Goal: Information Seeking & Learning: Learn about a topic

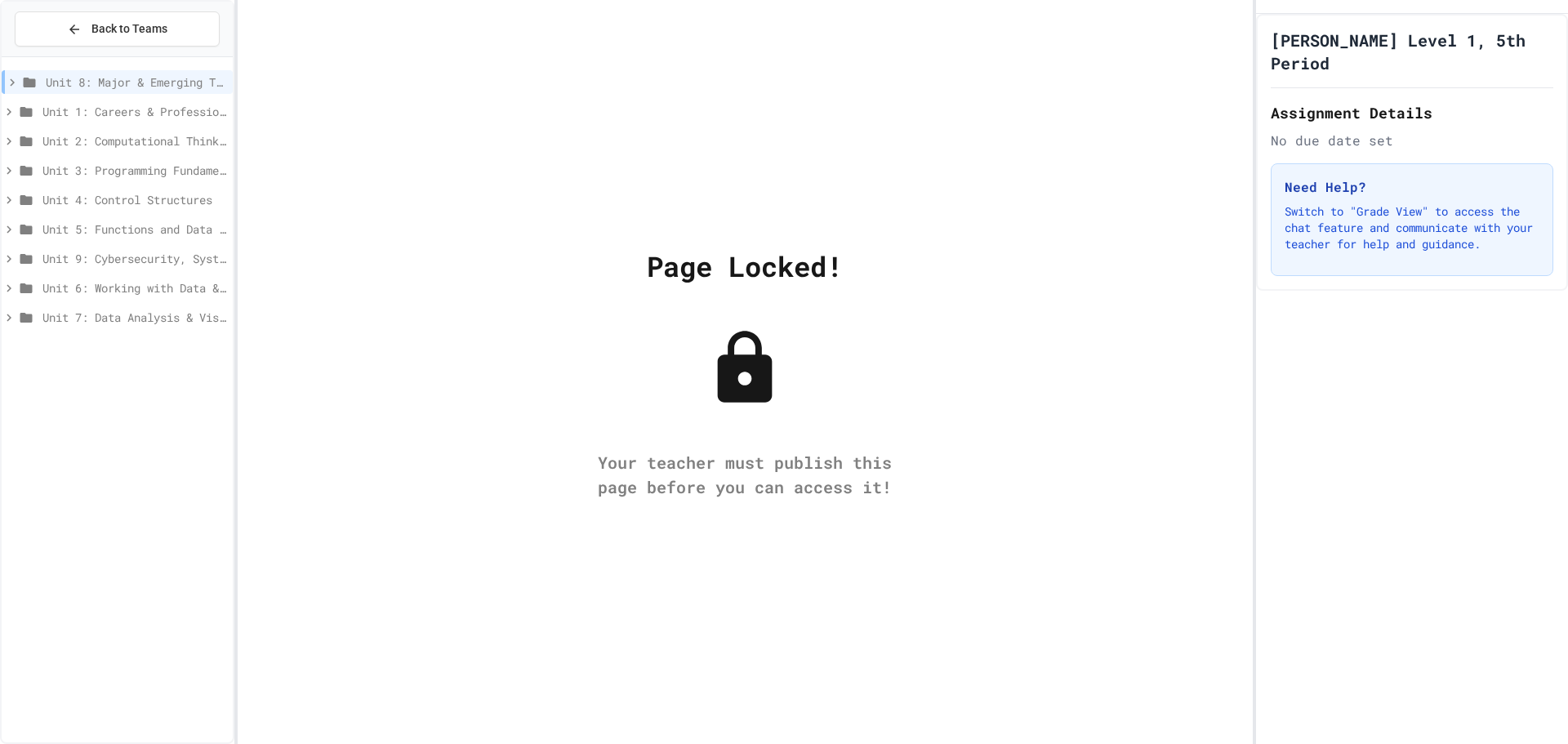
click at [128, 201] on span "Unit 4: Control Structures" at bounding box center [135, 199] width 184 height 17
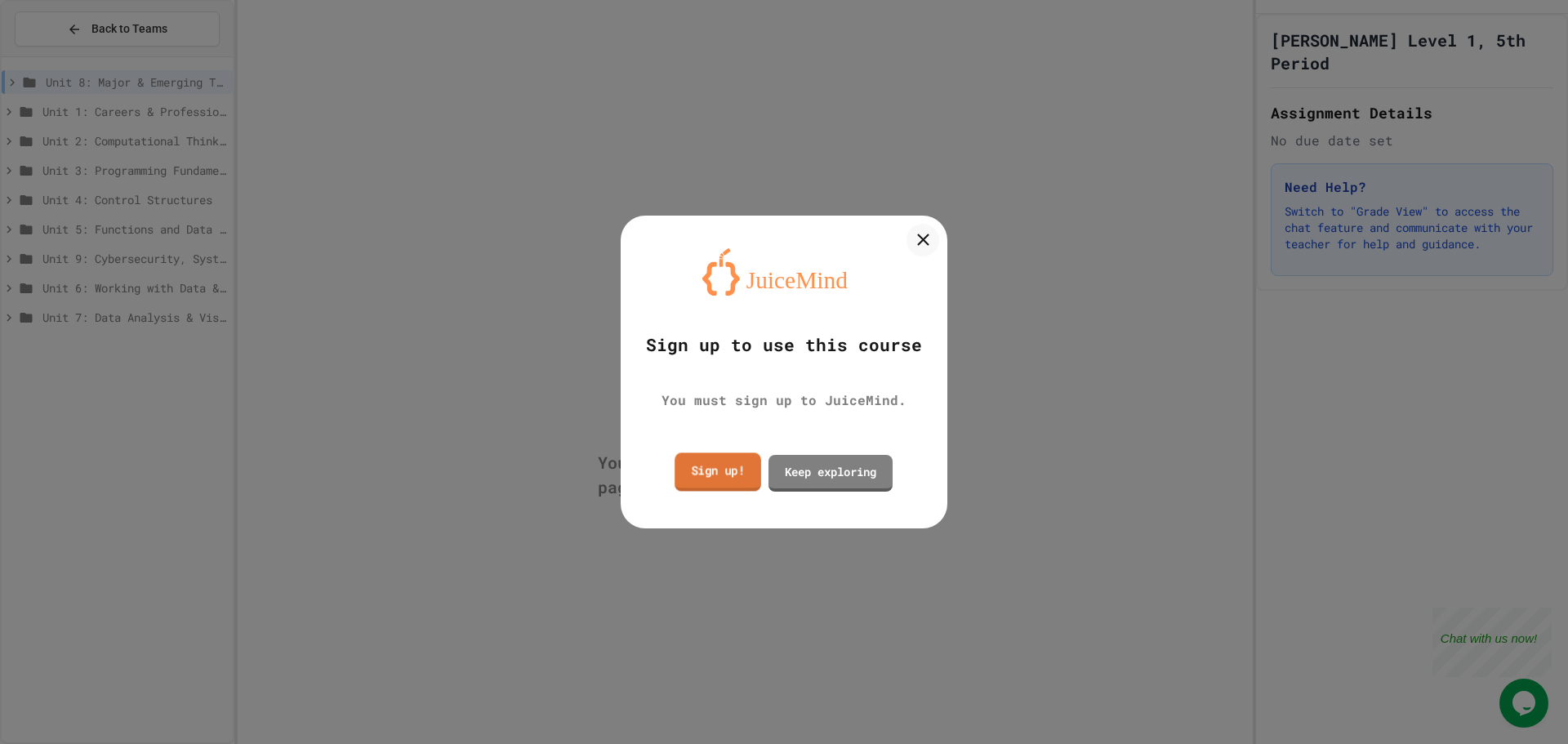
click at [705, 459] on link "Sign up!" at bounding box center [718, 471] width 87 height 38
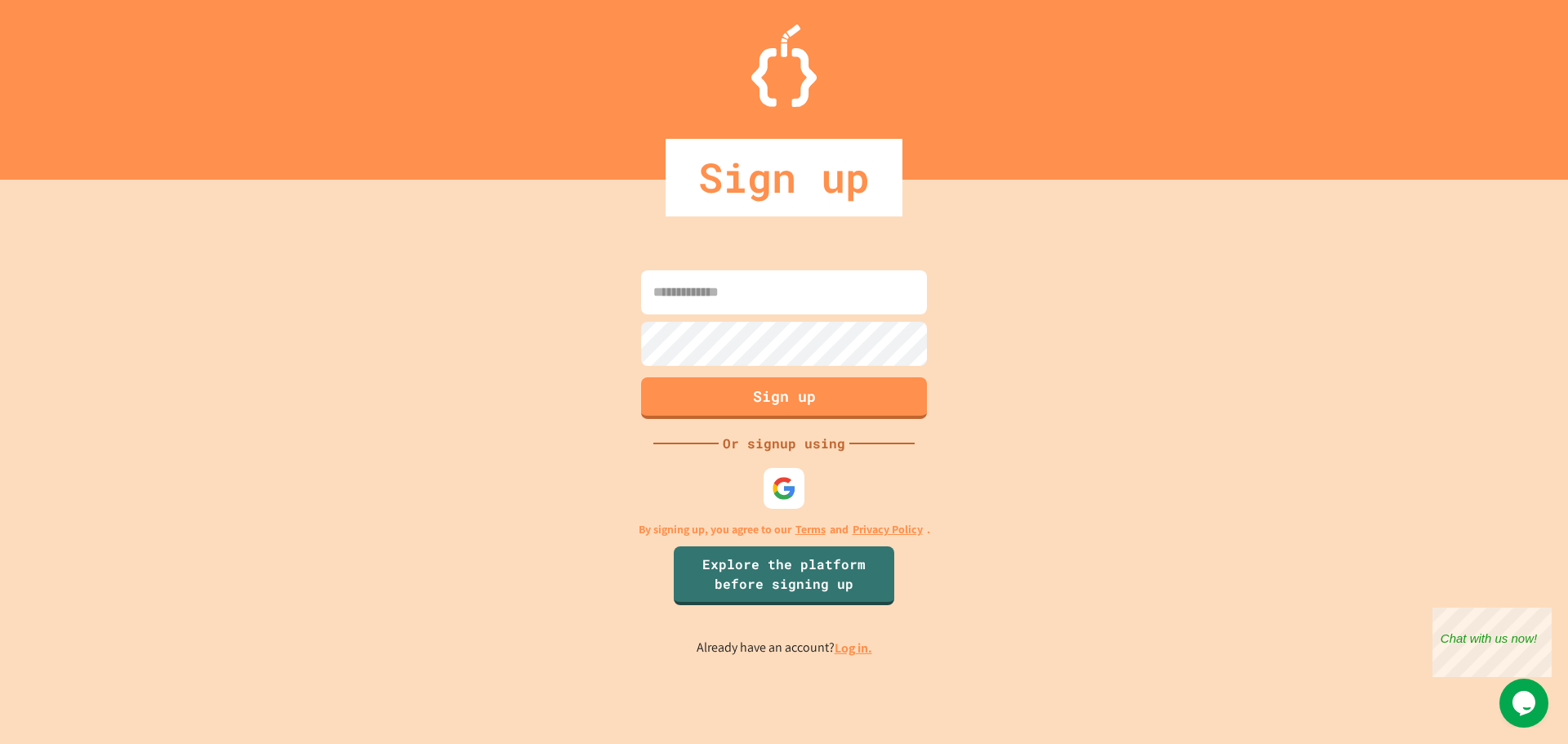
click at [858, 644] on link "Log in." at bounding box center [853, 648] width 37 height 17
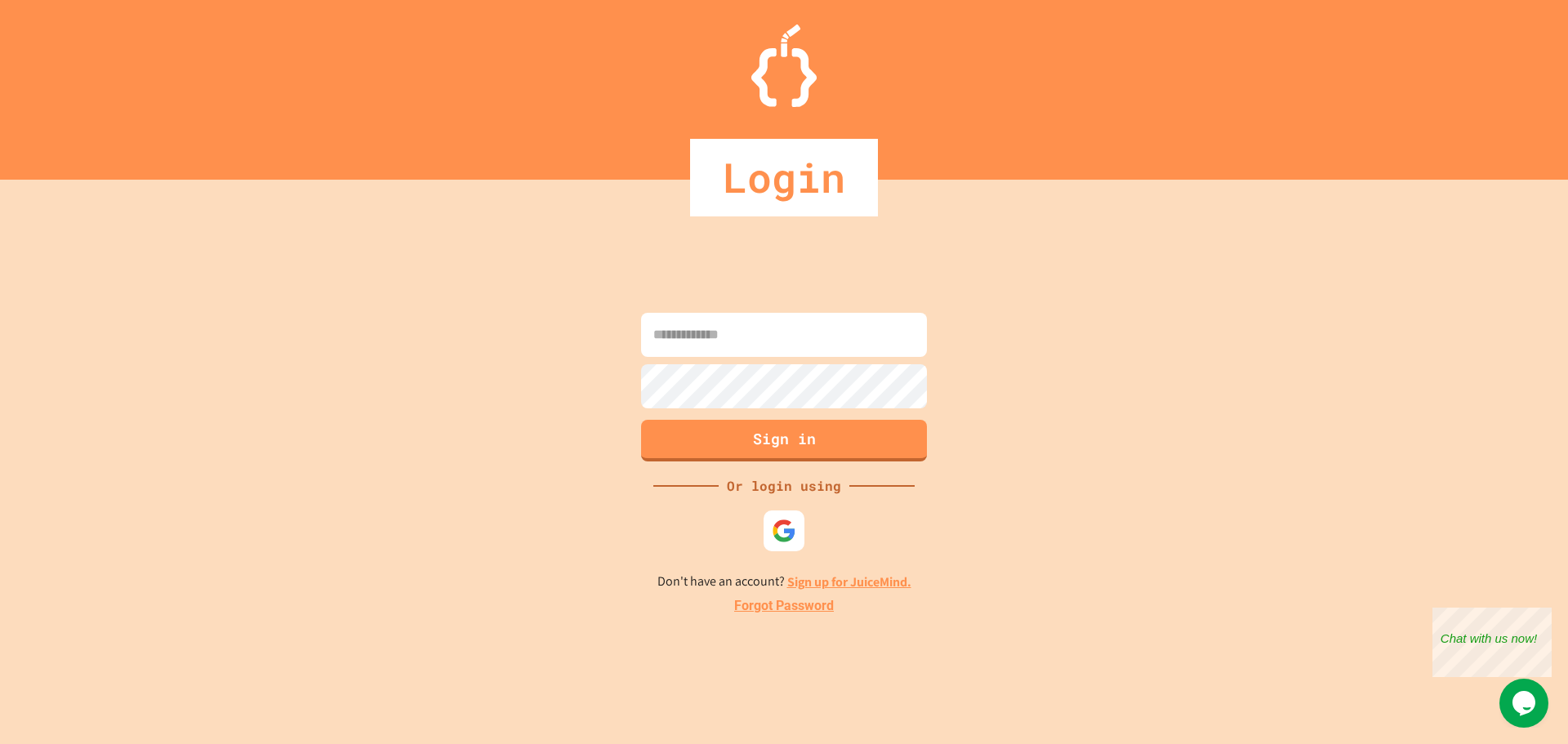
drag, startPoint x: 769, startPoint y: 334, endPoint x: 757, endPoint y: 334, distance: 12.0
click at [764, 335] on input at bounding box center [784, 335] width 286 height 44
type input "**********"
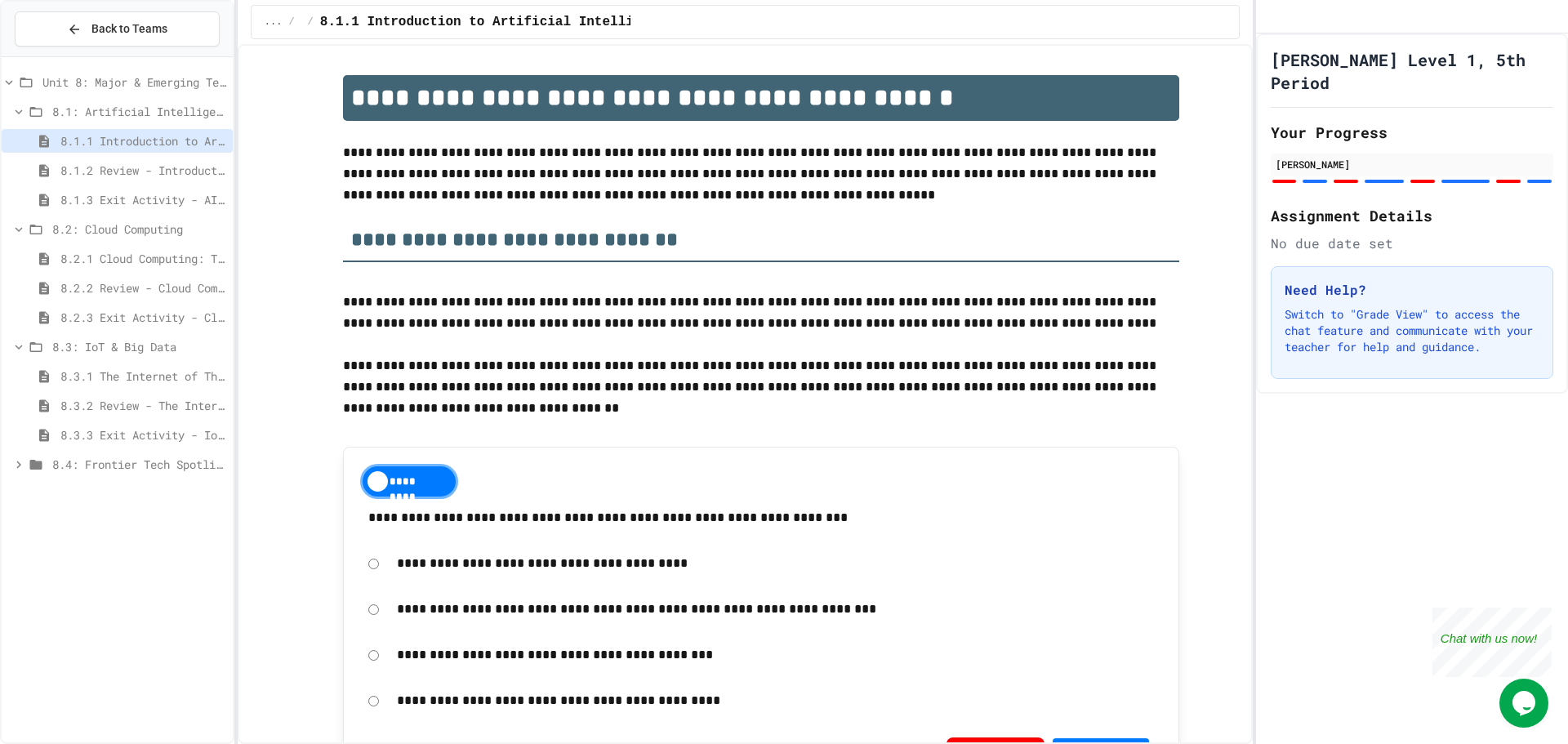
click at [168, 433] on span "8.3.3 Exit Activity - IoT Data Detective Challenge" at bounding box center [142, 434] width 165 height 17
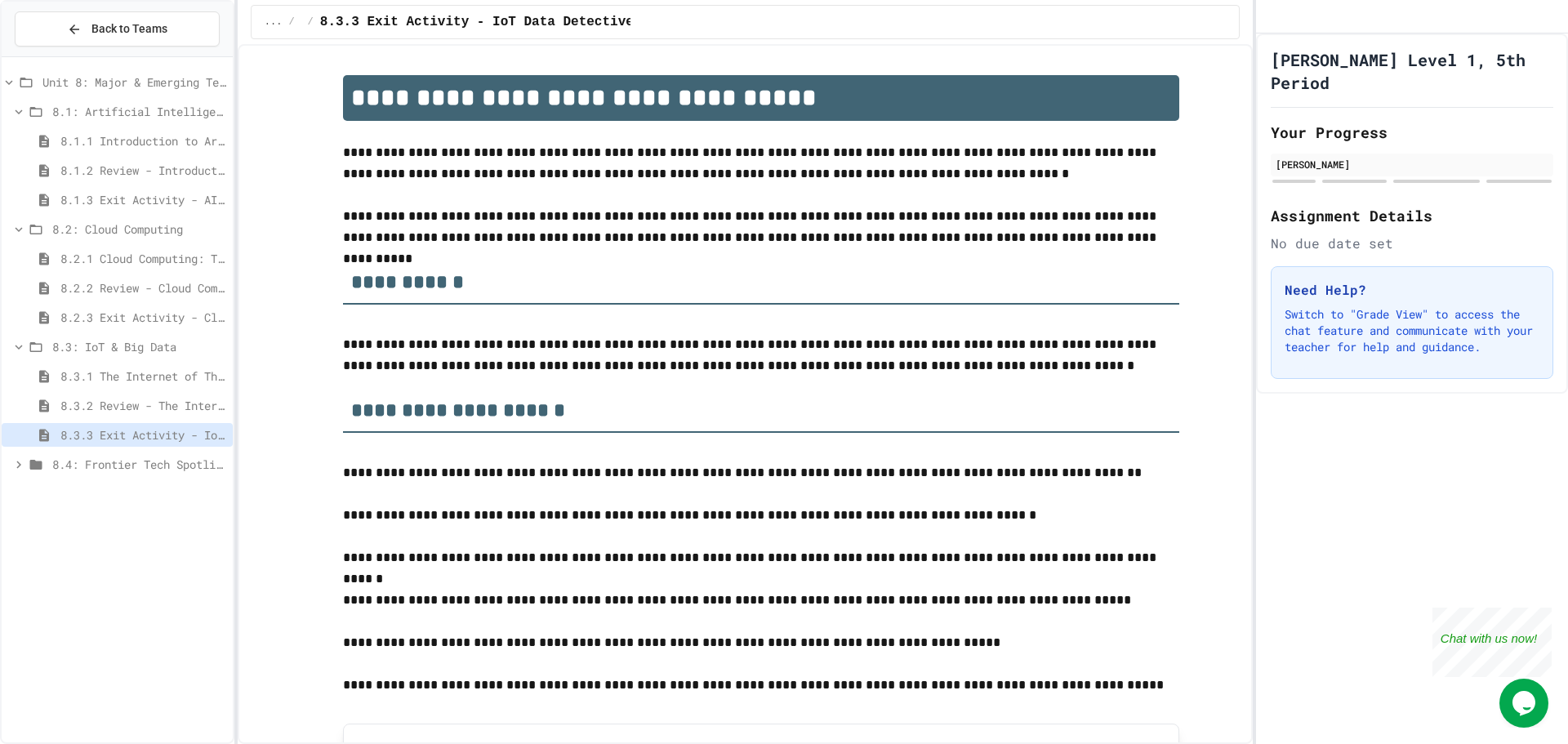
click at [154, 395] on div "8.3.2 Review - The Internet of Things and Big Data" at bounding box center [117, 405] width 231 height 24
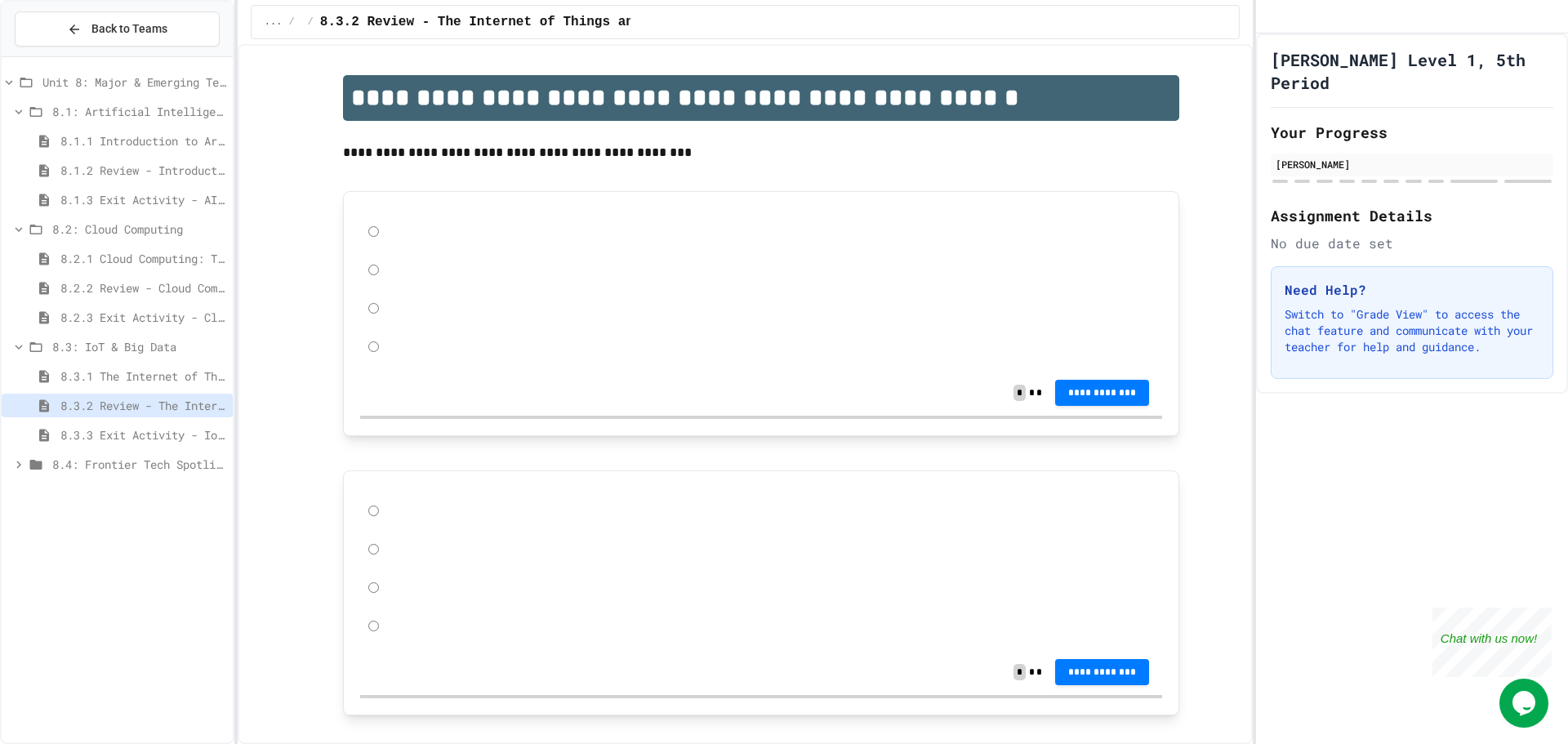
click at [175, 387] on div "8.3.1 The Internet of Things and Big Data: Our Connected Digital World" at bounding box center [117, 376] width 231 height 24
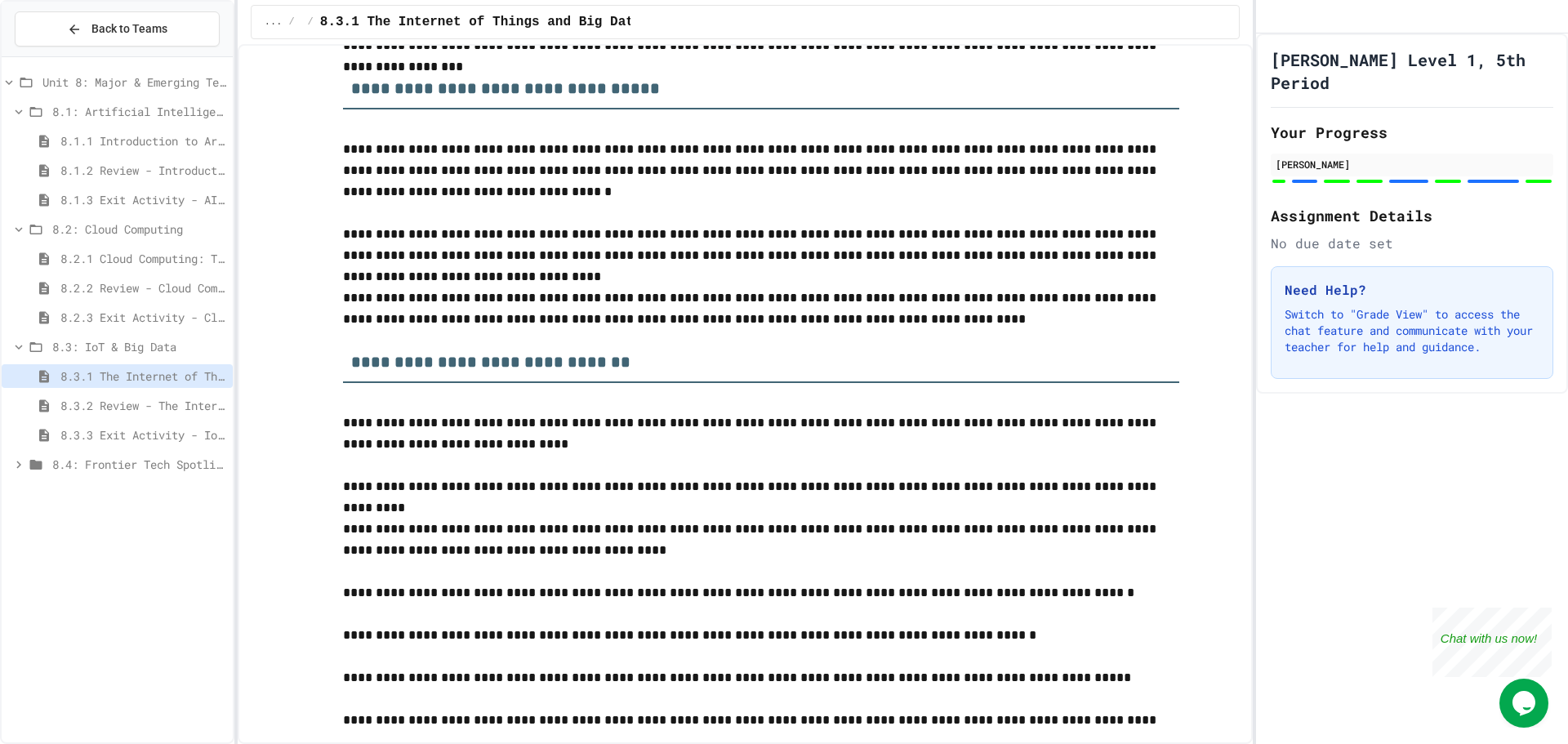
scroll to position [7074, 0]
